Goal: Transaction & Acquisition: Book appointment/travel/reservation

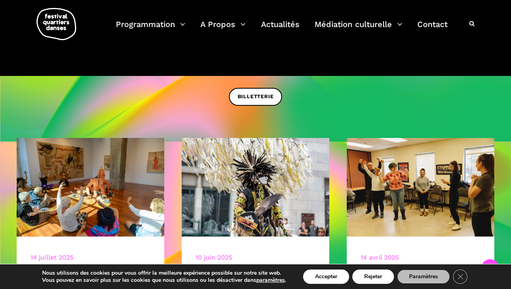
scroll to position [183, 0]
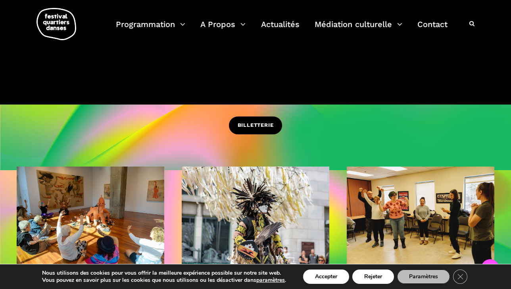
click at [251, 123] on span "BILLETTERIE" at bounding box center [256, 125] width 36 height 8
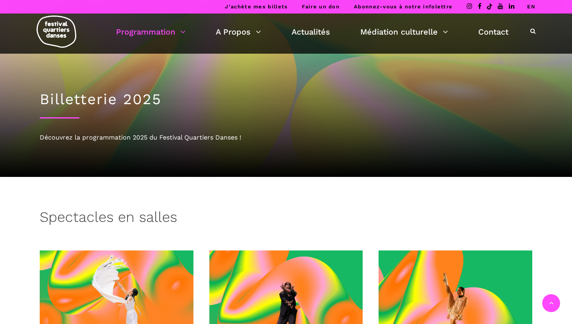
scroll to position [213, 0]
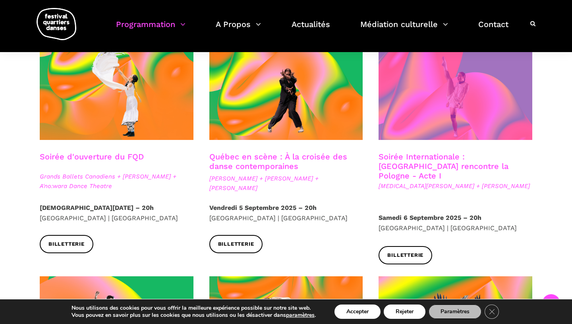
click at [481, 118] on span at bounding box center [455, 88] width 154 height 103
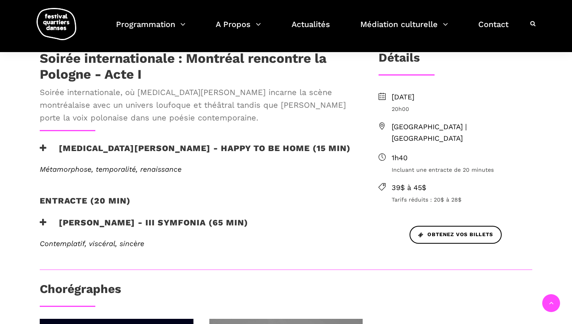
scroll to position [264, 0]
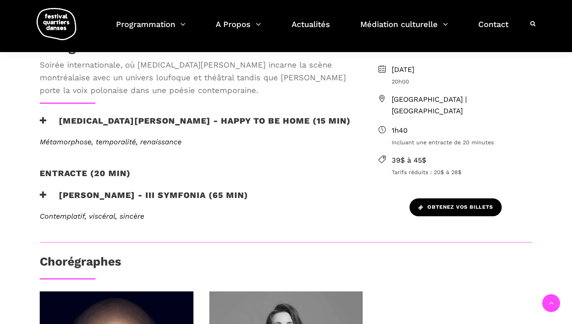
click at [444, 198] on link "Obtenez vos billets" at bounding box center [455, 207] width 92 height 18
